Goal: Task Accomplishment & Management: Complete application form

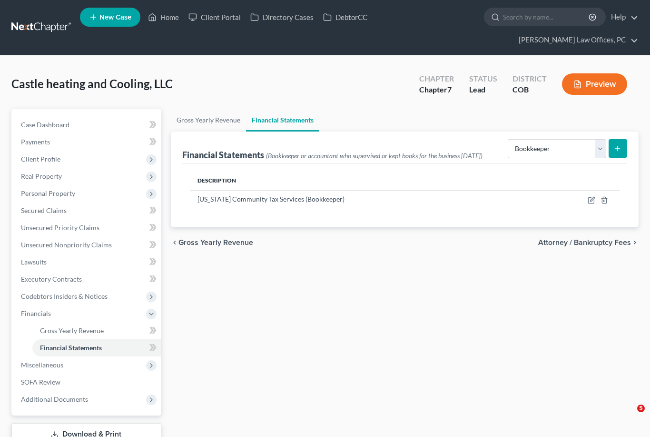
select select "bookkeeper"
click at [40, 192] on span "Personal Property" at bounding box center [48, 193] width 54 height 8
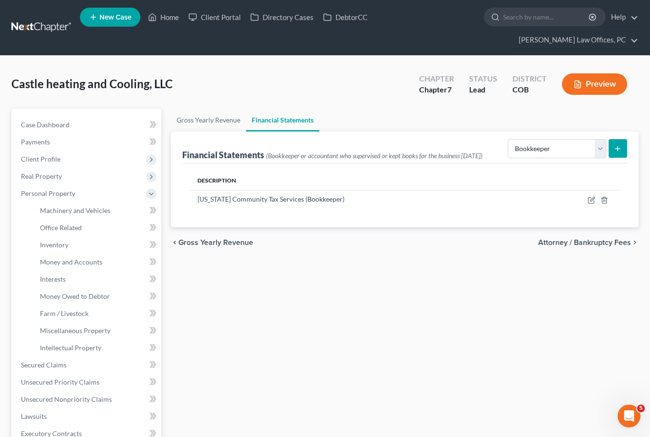
click at [86, 265] on span "Money and Accounts" at bounding box center [71, 262] width 62 height 8
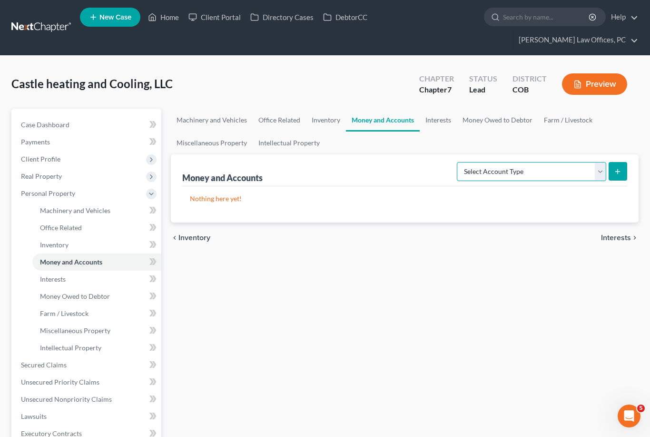
click at [598, 167] on select "Select Account Type Brokerage (A/B: 3, SOFA: 18) Cash on Hand (A/B: 2) Certific…" at bounding box center [532, 171] width 150 height 19
click at [599, 168] on select "Select Account Type Brokerage (A/B: 3, SOFA: 18) Cash on Hand (A/B: 2) Certific…" at bounding box center [532, 171] width 150 height 19
select select "checking"
click at [621, 168] on icon "submit" at bounding box center [618, 172] width 8 height 8
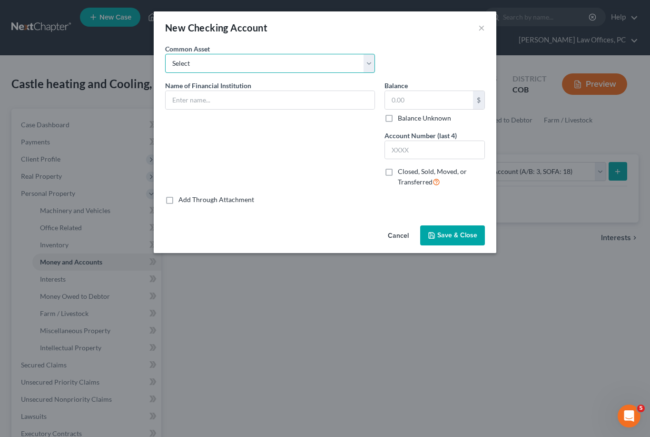
click at [370, 63] on select "Select Bank of [US_STATE] Checking Bank of [US_STATE] Checking Bank of the West…" at bounding box center [270, 63] width 210 height 19
select select "12"
type input "[PERSON_NAME] Fargo Business checking"
type input "7.00"
click at [406, 101] on input "7.00" at bounding box center [429, 100] width 88 height 18
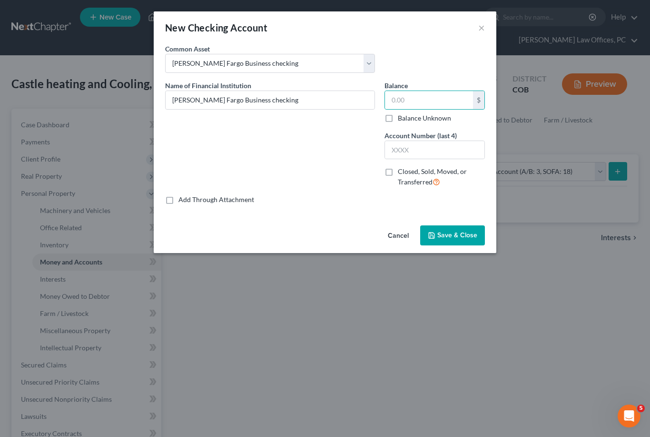
click at [398, 172] on label "Closed, Sold, Moved, or Transferred" at bounding box center [441, 177] width 87 height 20
click at [402, 172] on input "Closed, Sold, Moved, or Transferred" at bounding box center [405, 170] width 6 height 6
checkbox input "true"
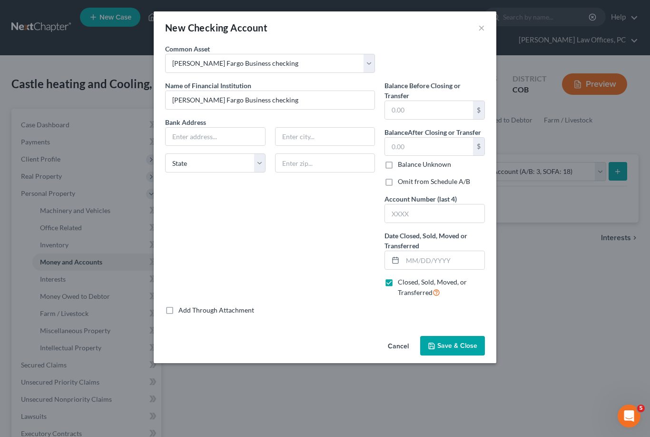
click at [465, 347] on span "Save & Close" at bounding box center [458, 345] width 40 height 8
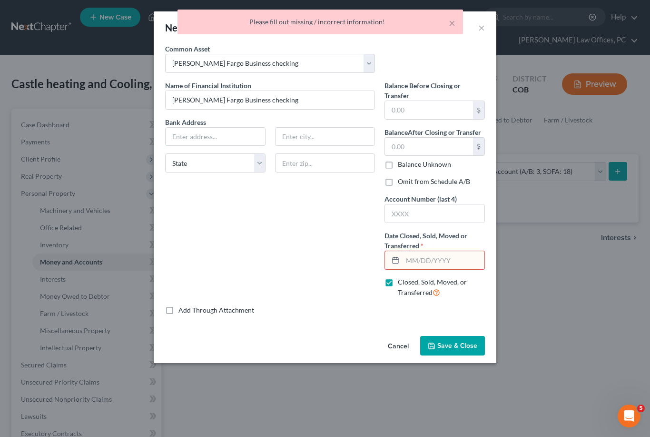
click at [220, 135] on input "text" at bounding box center [216, 137] width 100 height 18
